Goal: Task Accomplishment & Management: Use online tool/utility

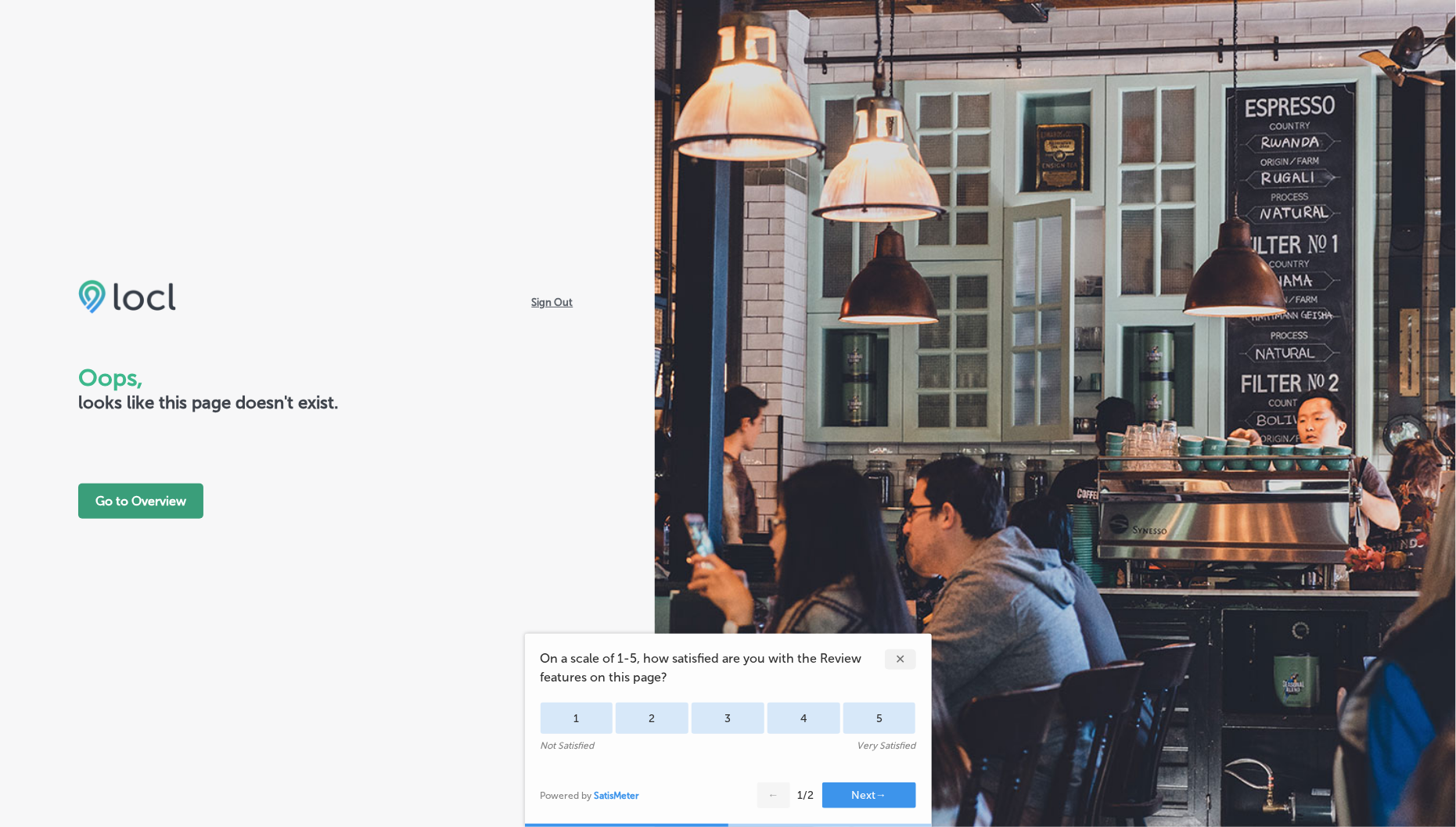
click at [170, 494] on button "Go to Overview" at bounding box center [141, 501] width 125 height 35
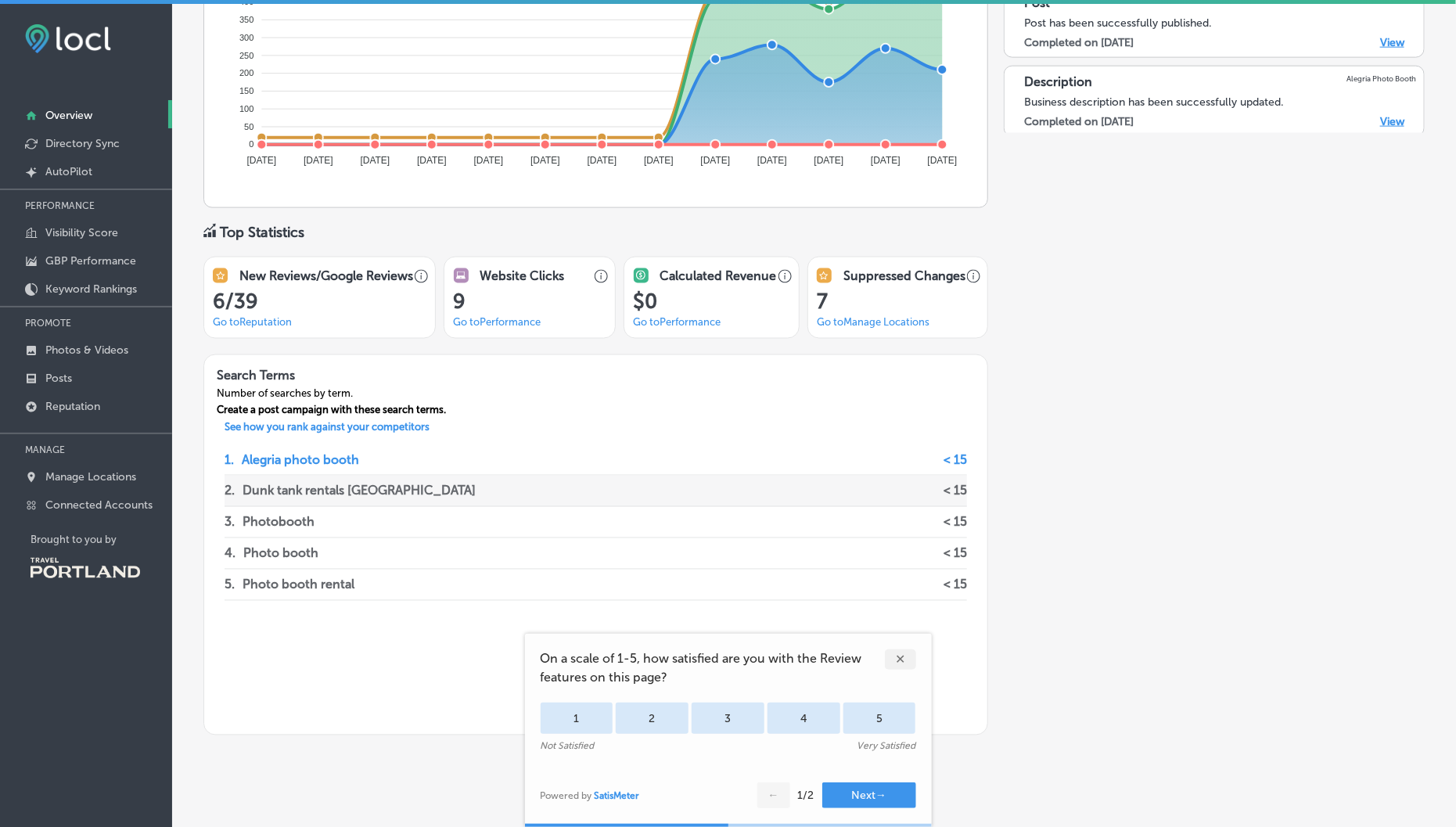
scroll to position [1014, 0]
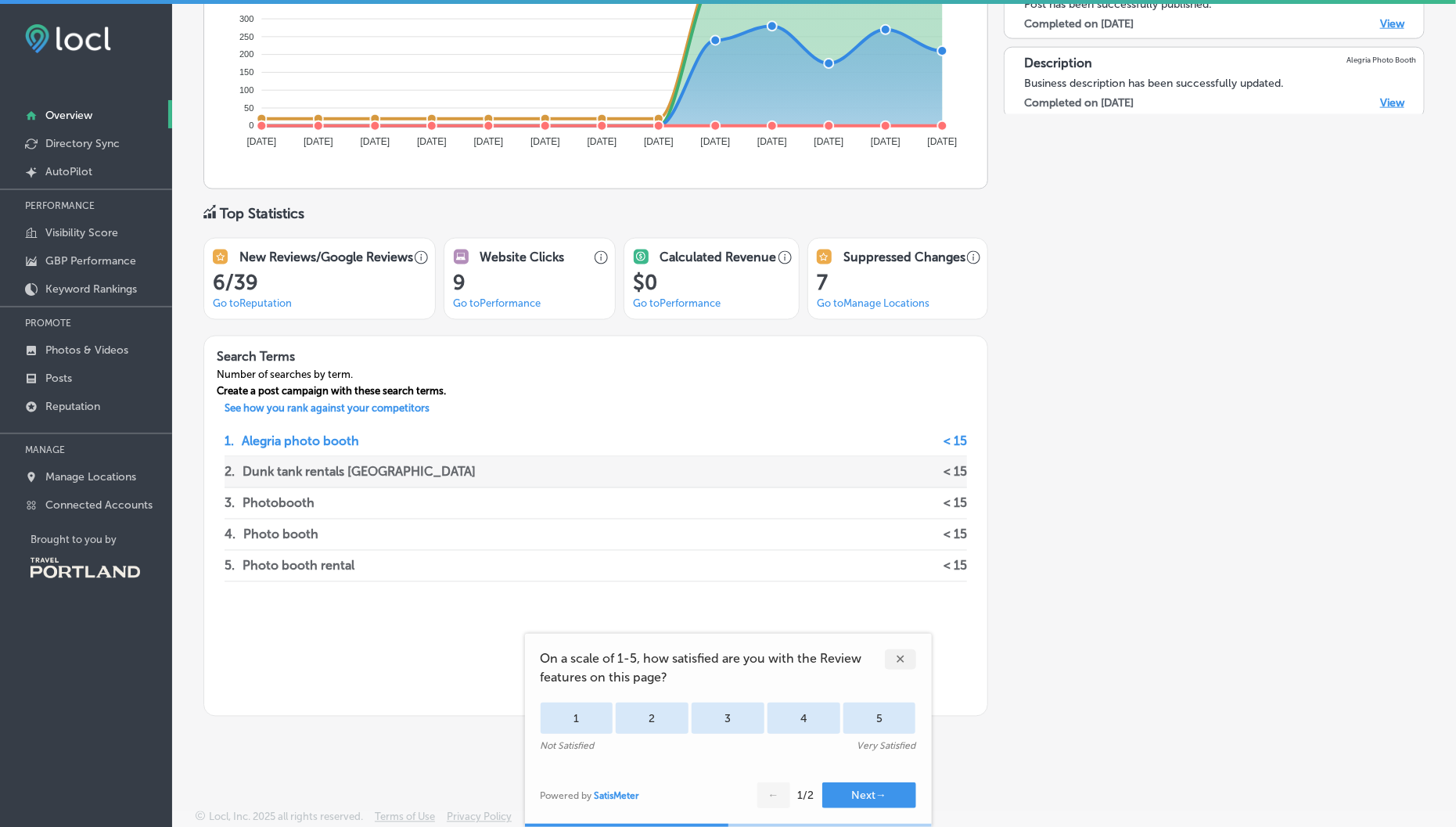
click at [300, 469] on p "Dunk tank rentals [GEOGRAPHIC_DATA]" at bounding box center [359, 472] width 233 height 31
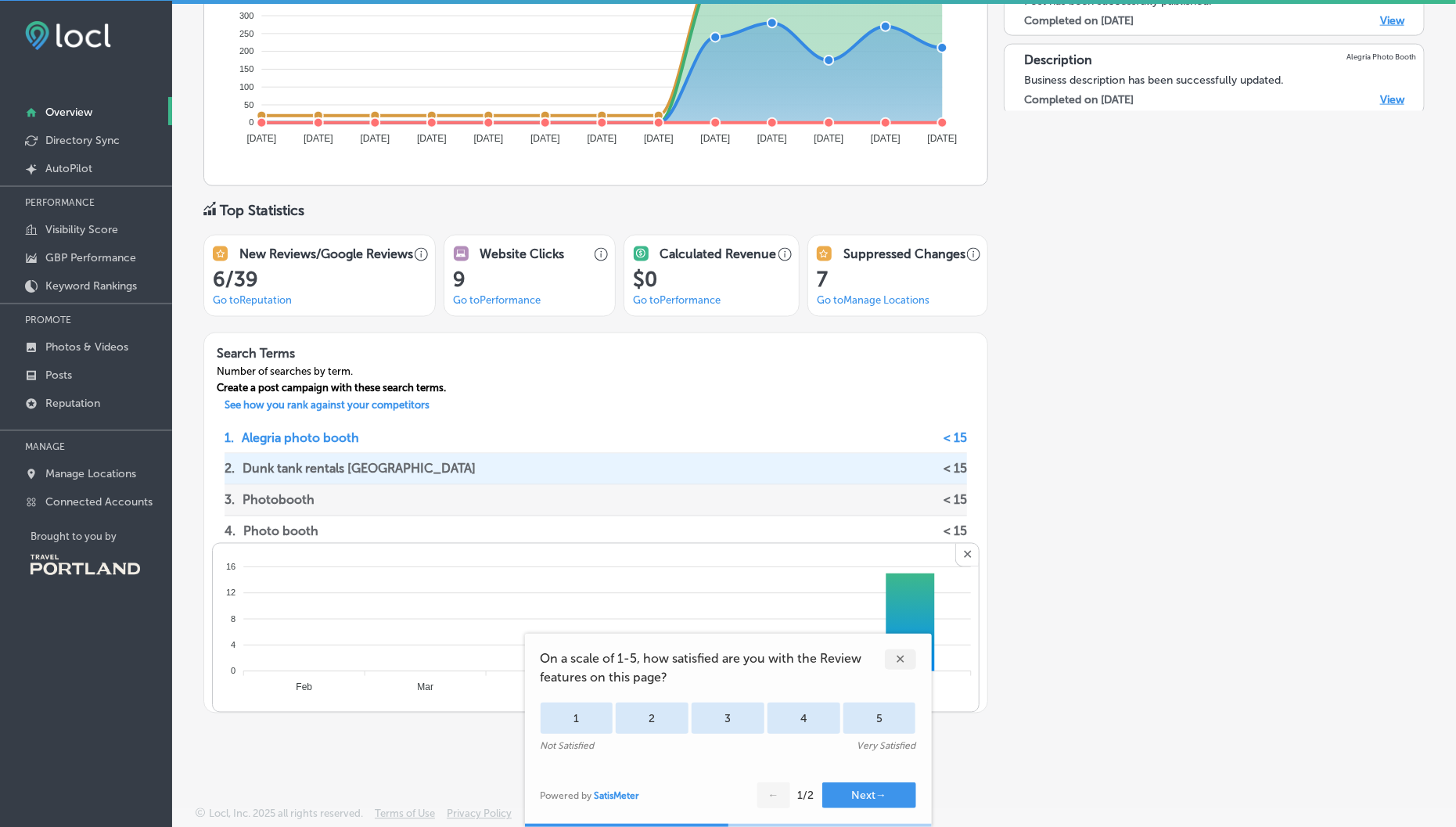
click at [356, 494] on div "3 . Photobooth < 15" at bounding box center [596, 501] width 742 height 31
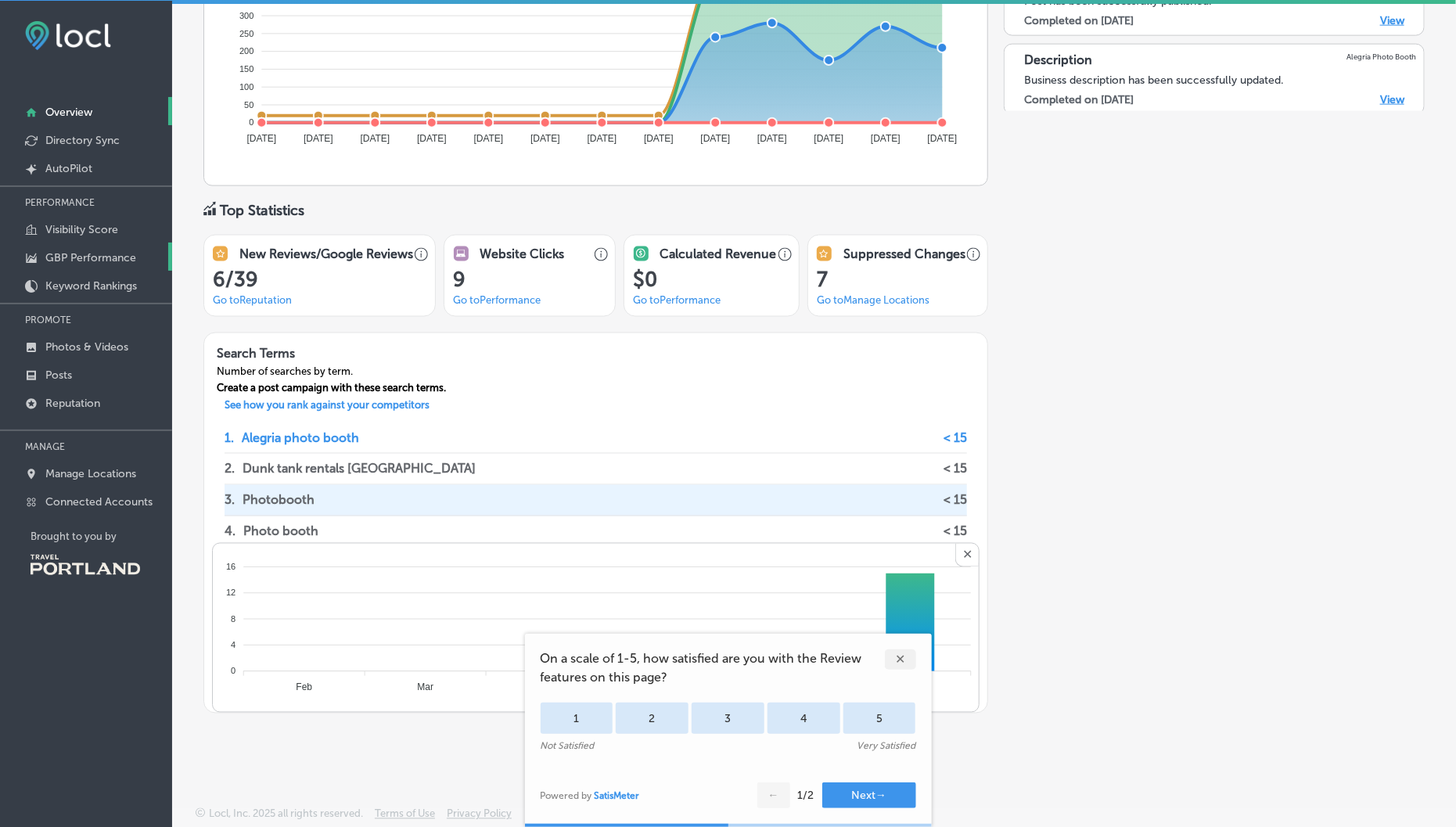
click at [109, 258] on p "GBP Performance" at bounding box center [91, 258] width 91 height 13
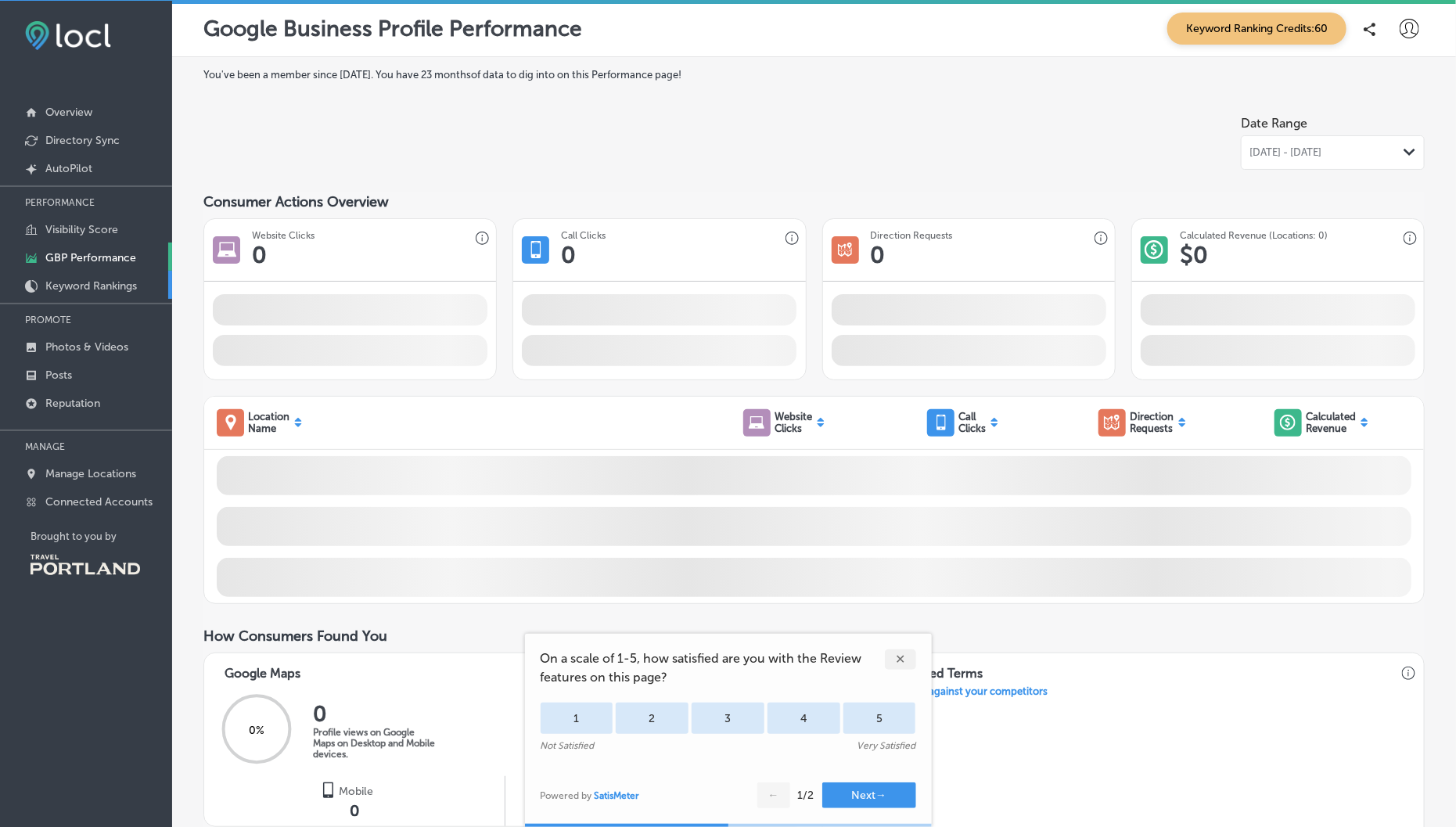
click at [119, 283] on p "Keyword Rankings" at bounding box center [91, 286] width 92 height 13
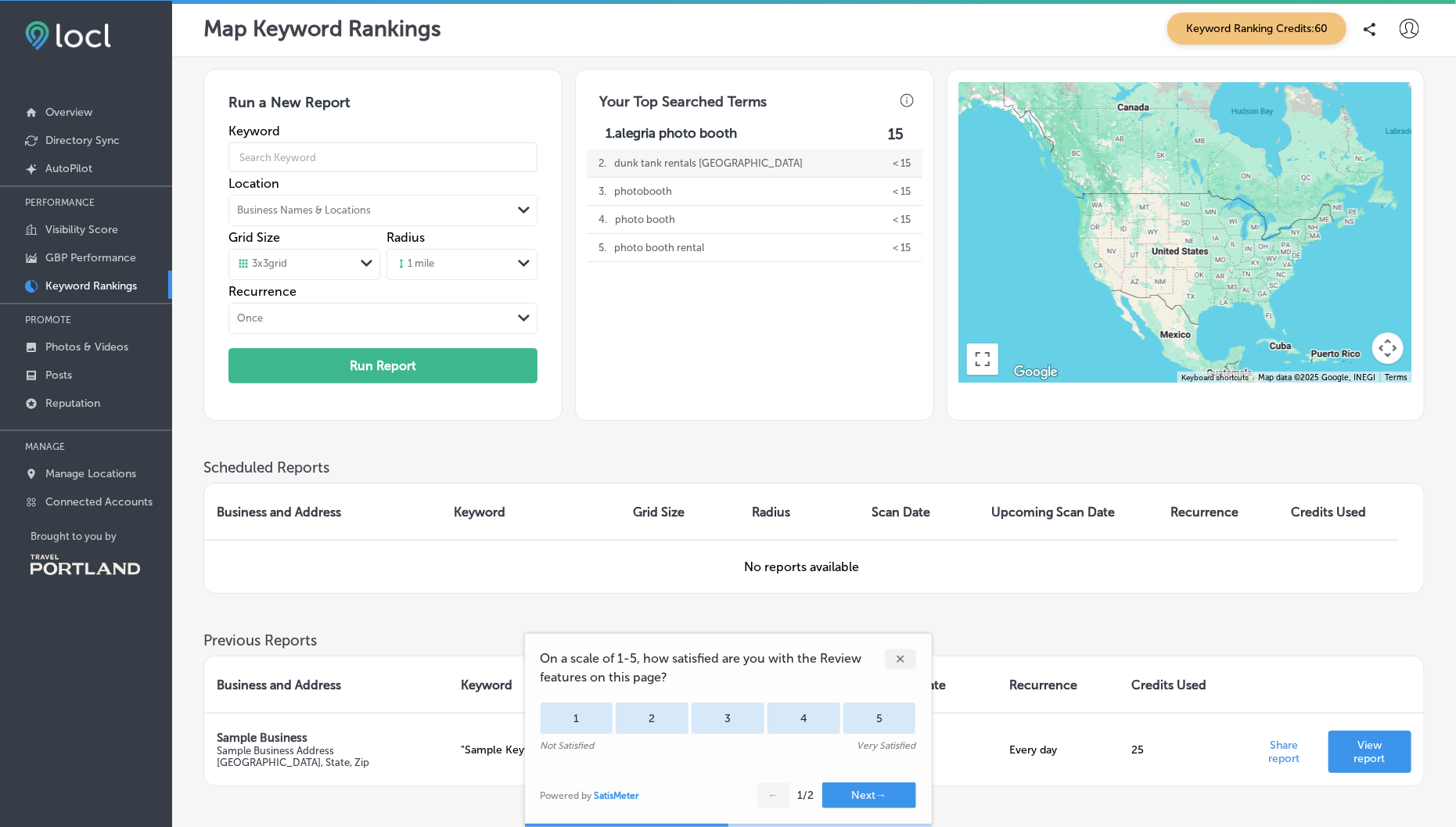
click at [743, 158] on div "2 . dunk tank rentals [GEOGRAPHIC_DATA]" at bounding box center [704, 163] width 212 height 27
click at [743, 162] on div "2 . dunk tank rentals [GEOGRAPHIC_DATA]" at bounding box center [704, 163] width 212 height 27
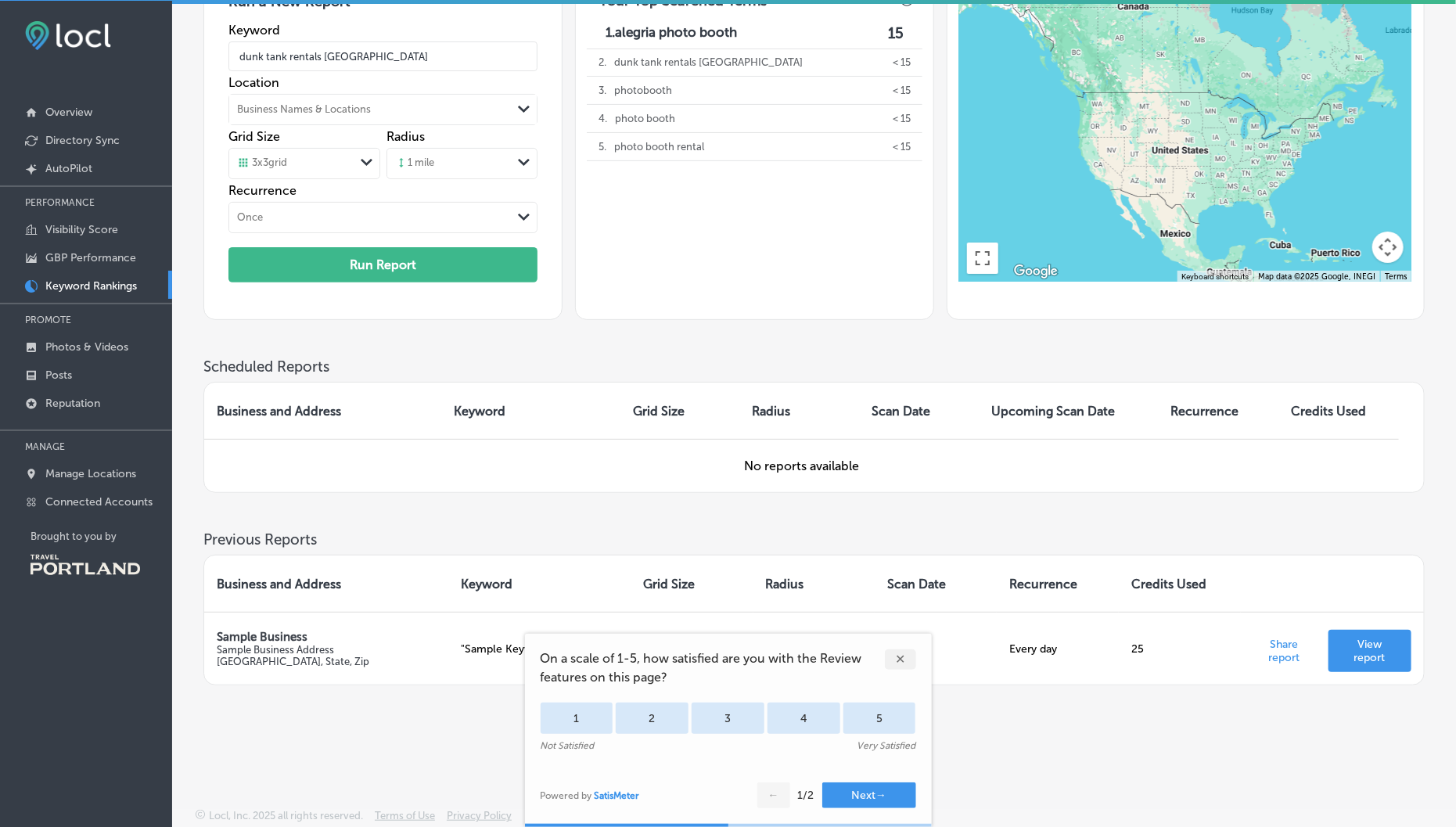
click at [909, 648] on div "✕" at bounding box center [908, 652] width 47 height 36
click at [903, 660] on div "✕" at bounding box center [901, 659] width 31 height 21
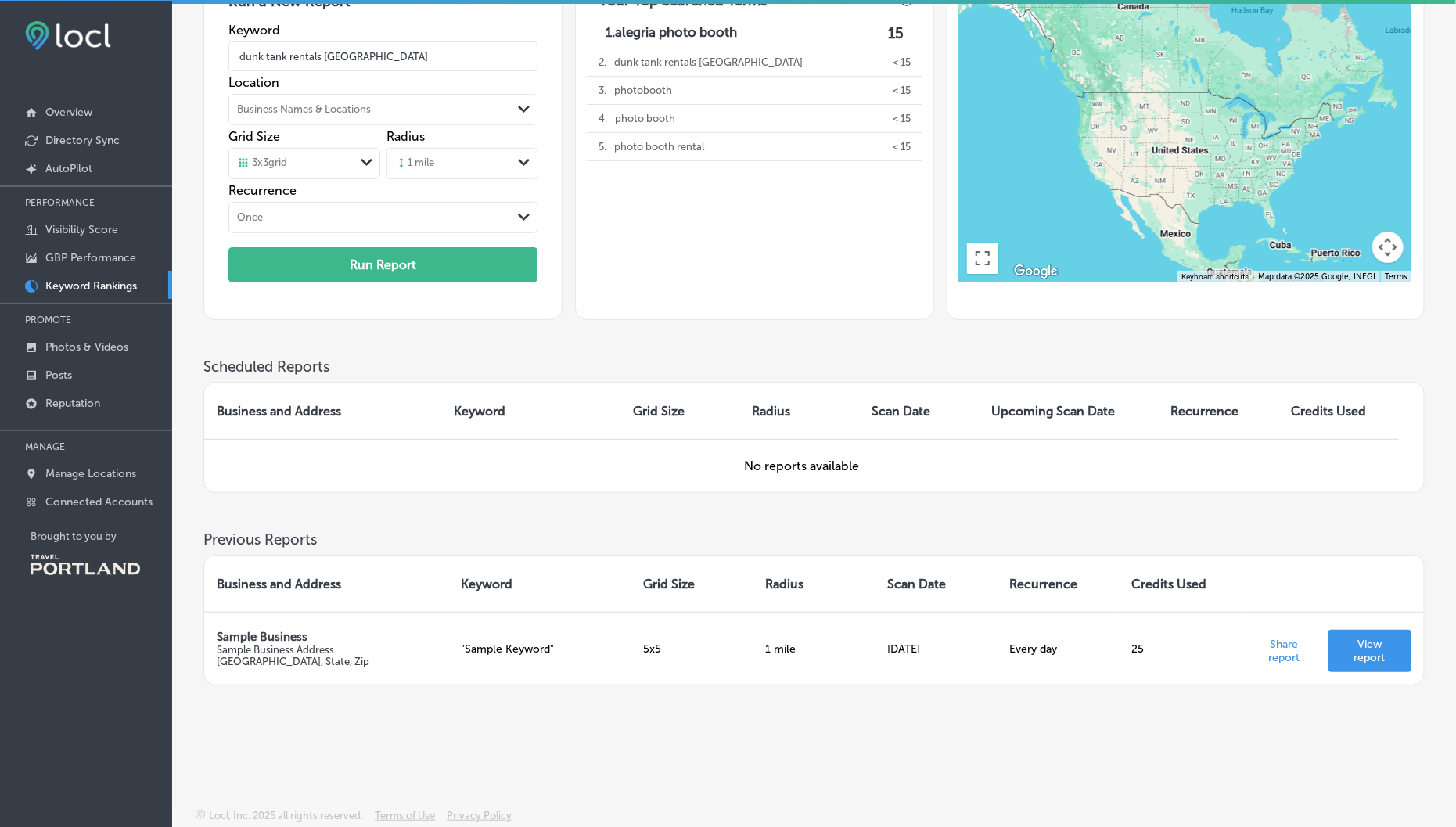
scroll to position [0, 0]
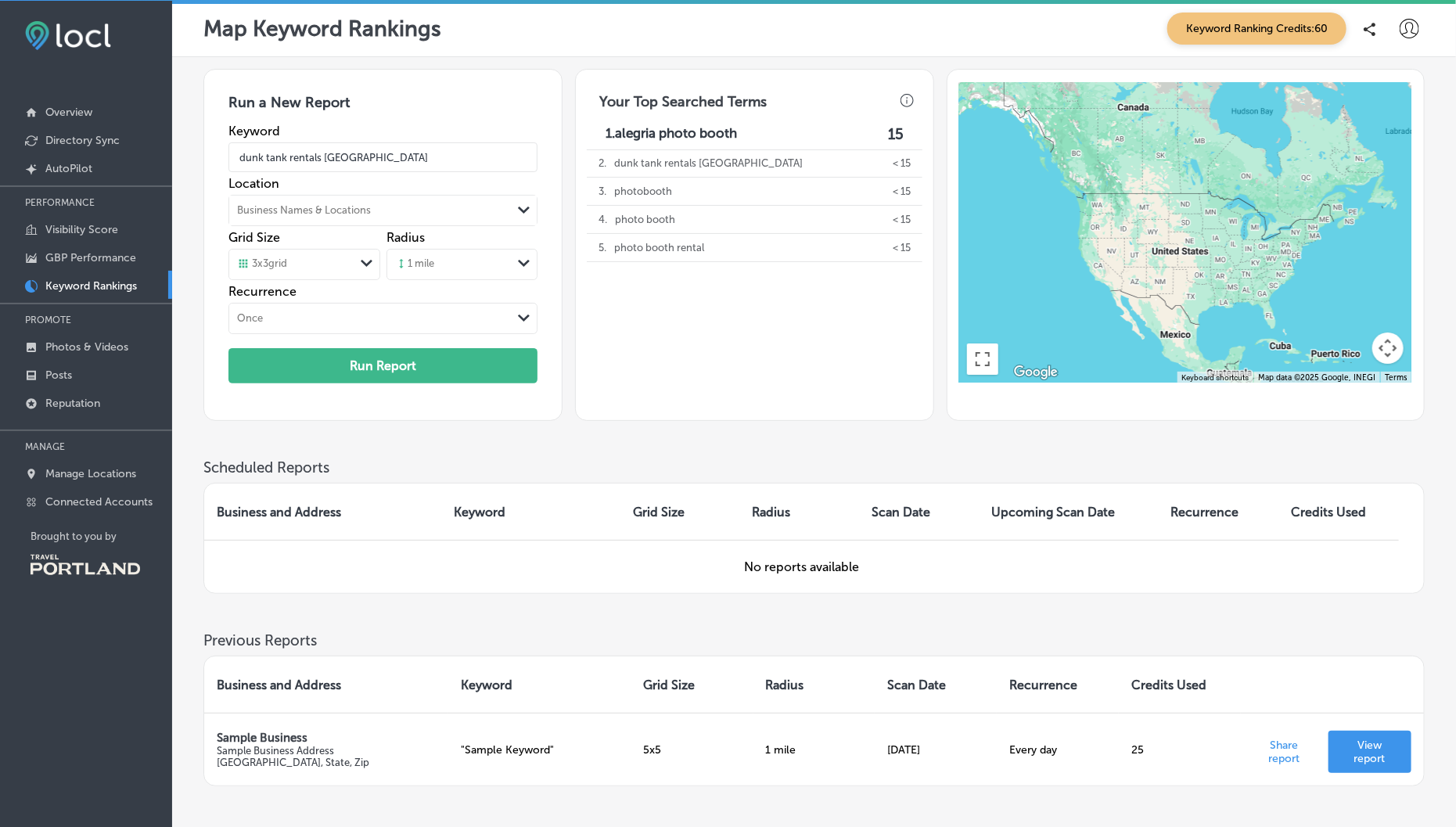
click at [732, 136] on p "1. alegria photo booth" at bounding box center [671, 135] width 131 height 18
type input "alegria photo booth"
